Goal: Information Seeking & Learning: Understand process/instructions

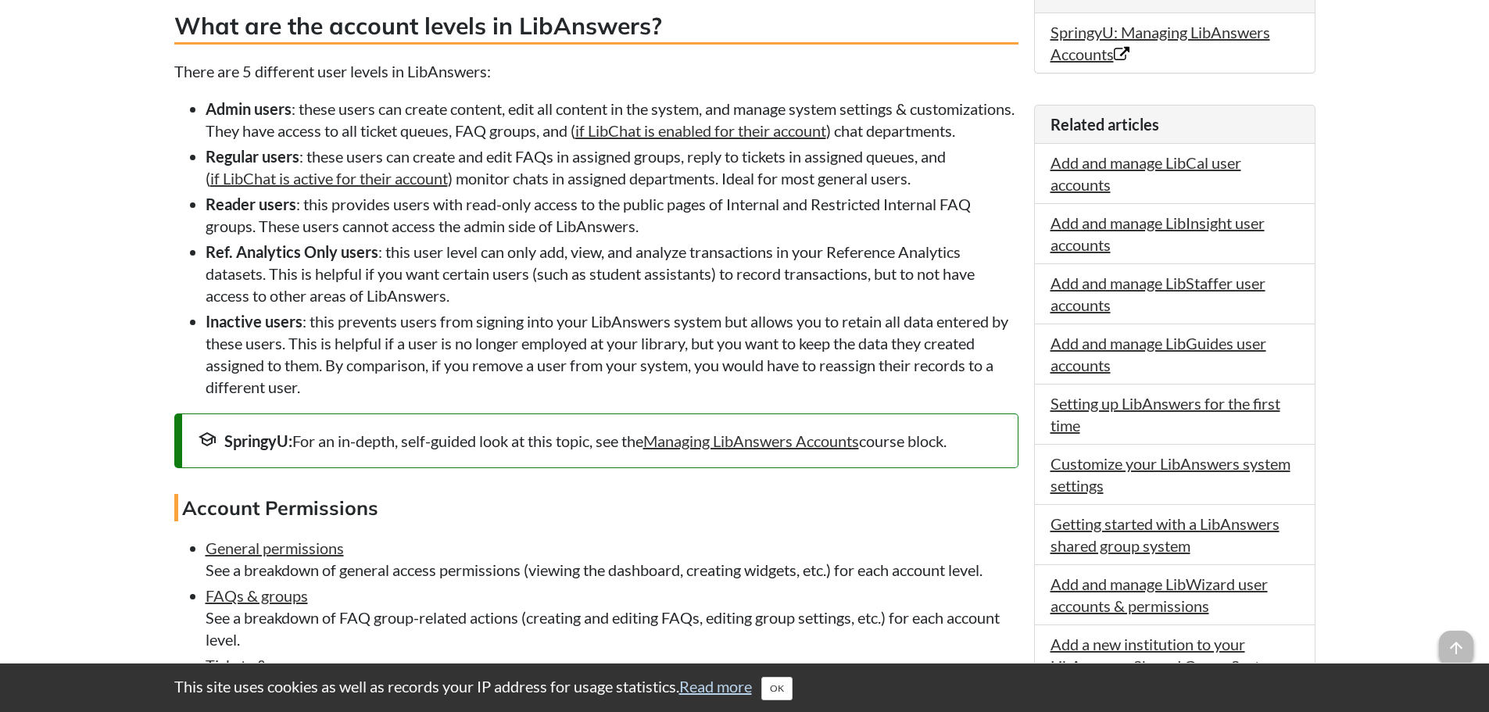
scroll to position [547, 0]
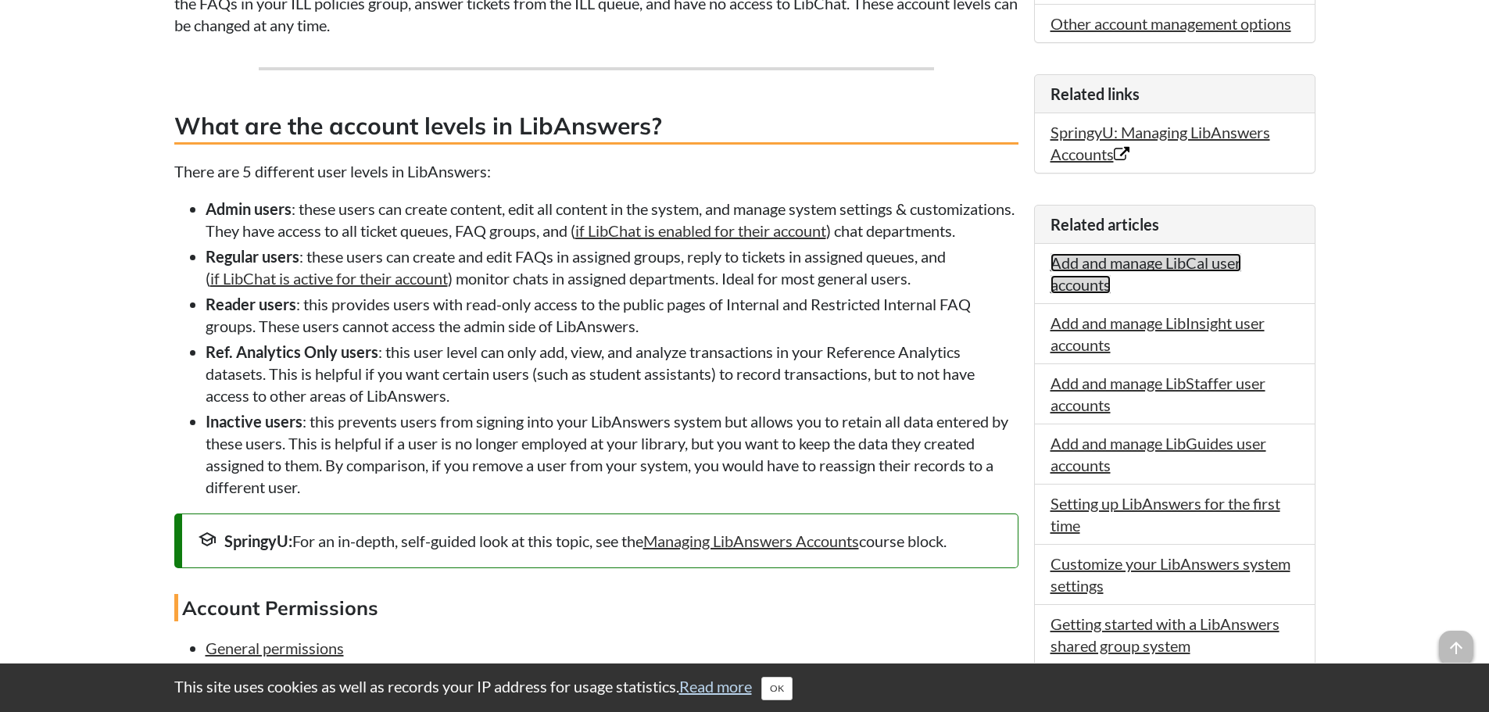
click at [1153, 267] on link "Add and manage LibCal user accounts" at bounding box center [1145, 273] width 191 height 41
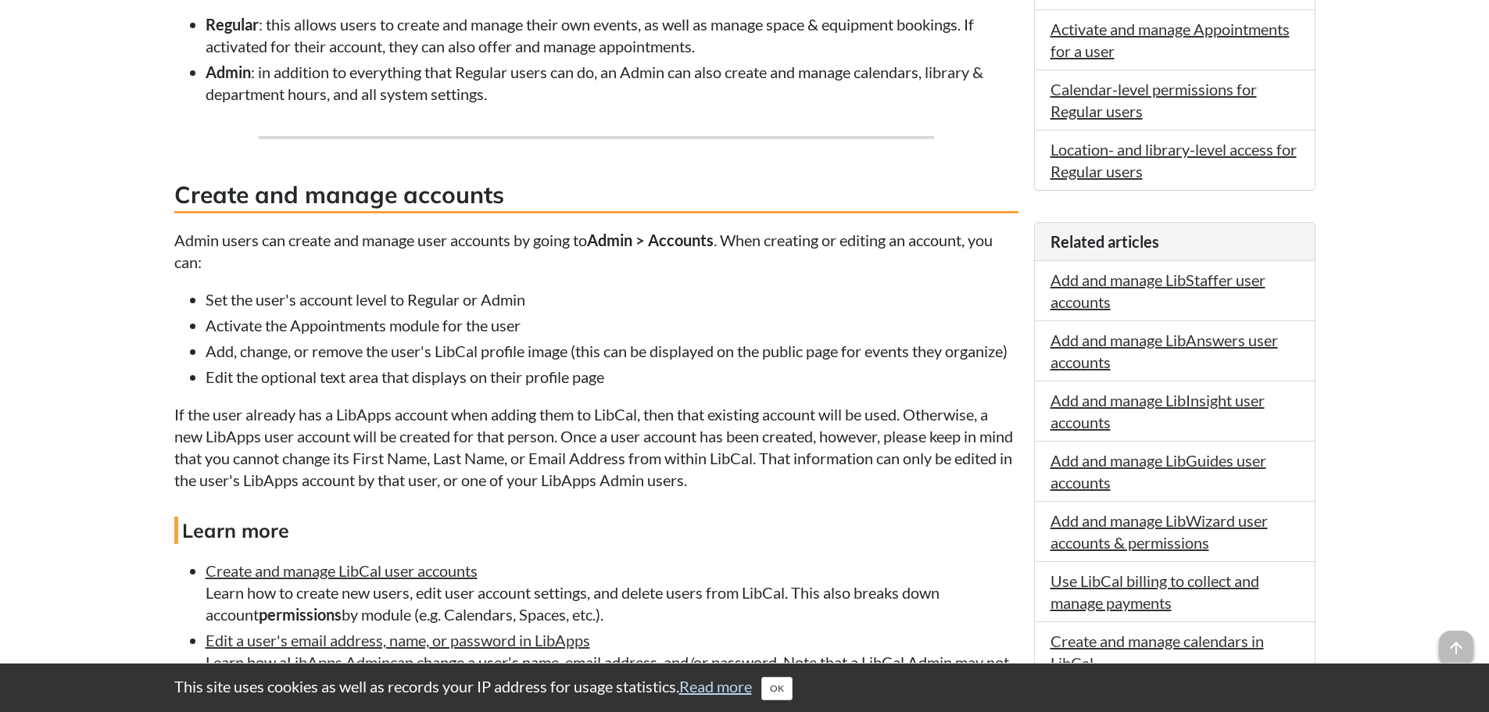
scroll to position [547, 0]
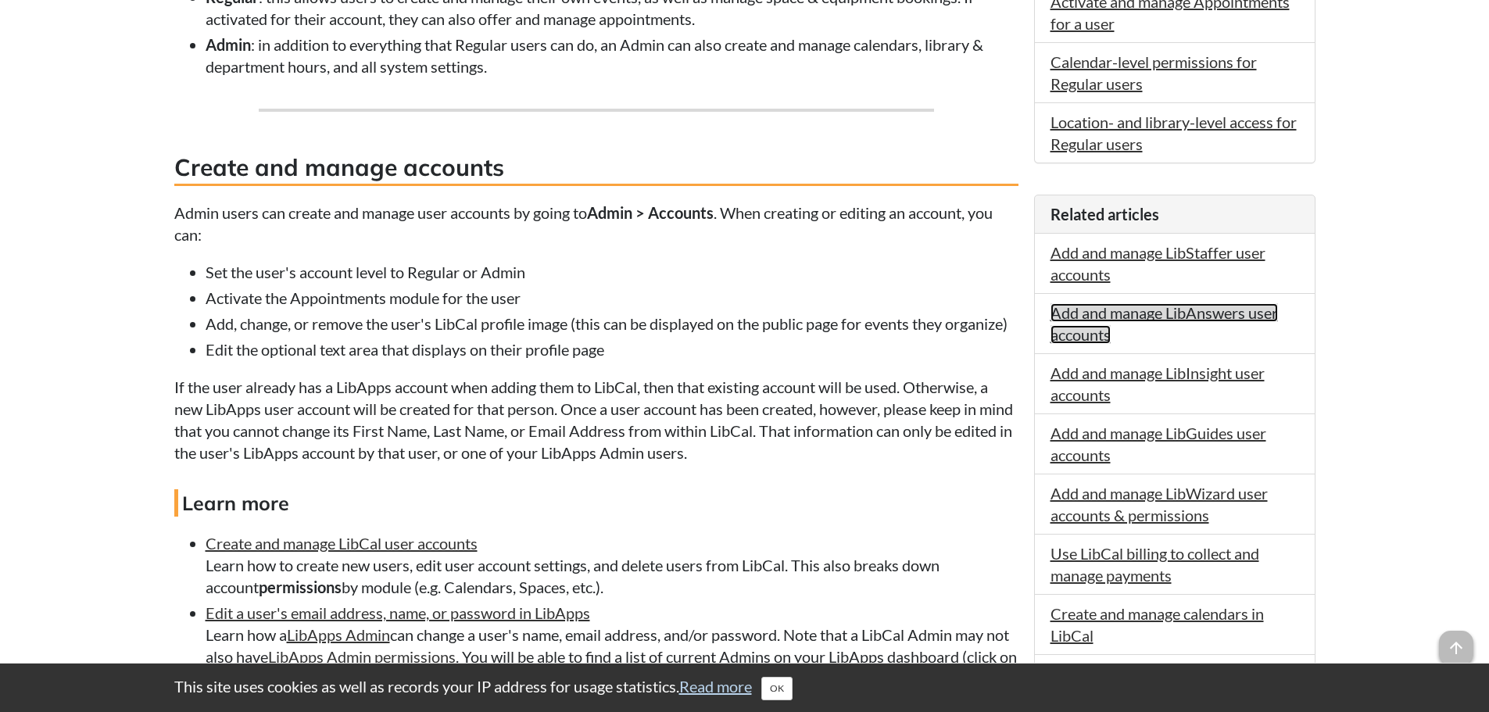
click at [1243, 309] on link "Add and manage LibAnswers user accounts" at bounding box center [1163, 323] width 227 height 41
